Goal: Task Accomplishment & Management: Manage account settings

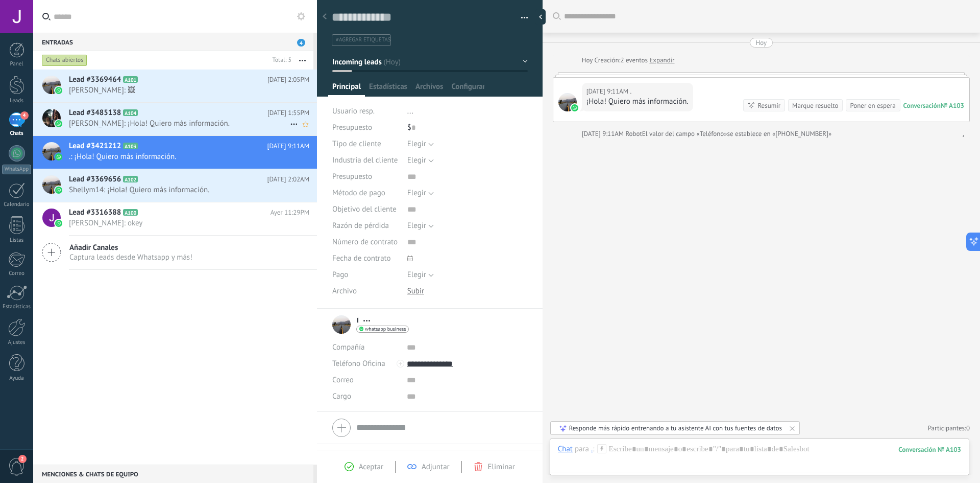
click at [189, 122] on span "[PERSON_NAME]: ¡Hola! Quiero más información." at bounding box center [179, 123] width 221 height 10
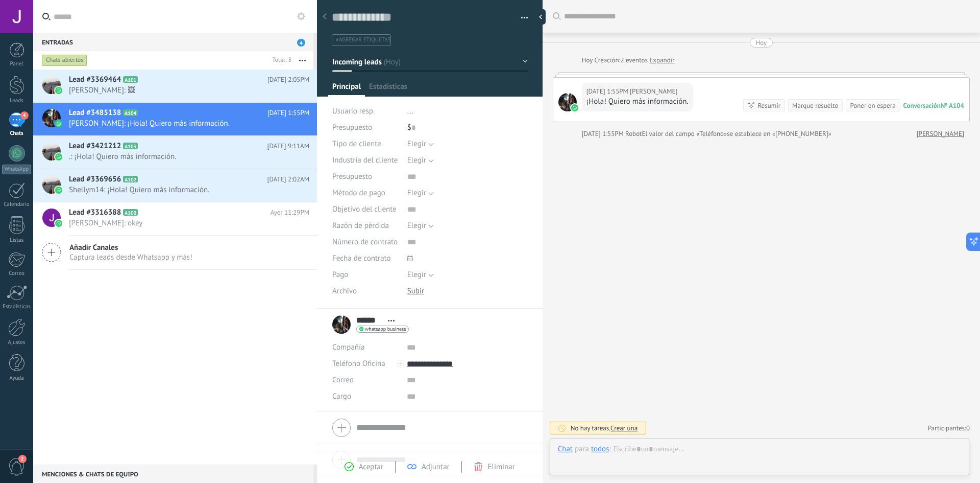
scroll to position [15, 0]
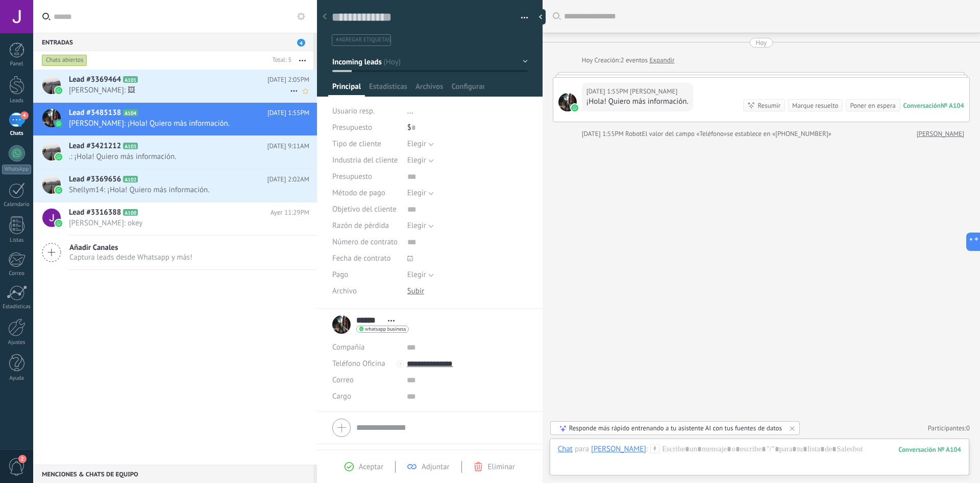
click at [200, 75] on h2 "Lead #3369464 A101" at bounding box center [168, 80] width 199 height 10
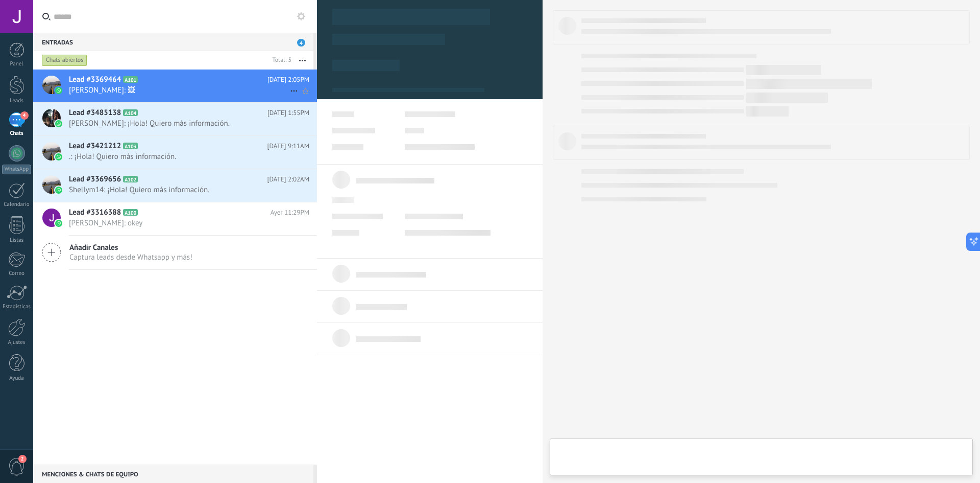
type textarea "**********"
